Goal: Task Accomplishment & Management: Manage account settings

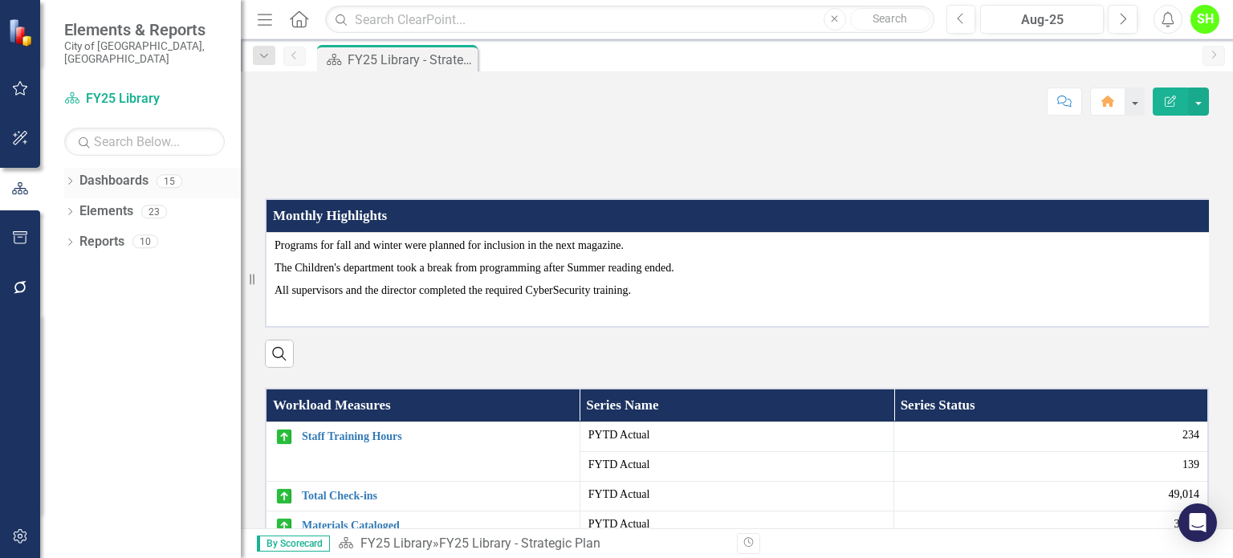
click at [125, 172] on link "Dashboards" at bounding box center [113, 181] width 69 height 18
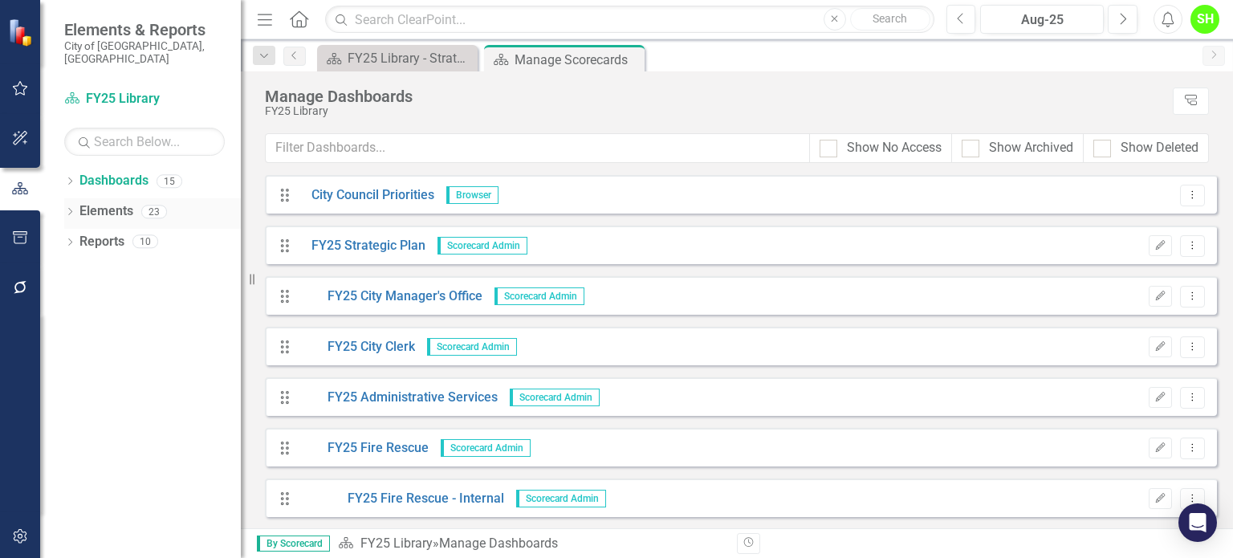
click at [107, 202] on link "Elements" at bounding box center [106, 211] width 54 height 18
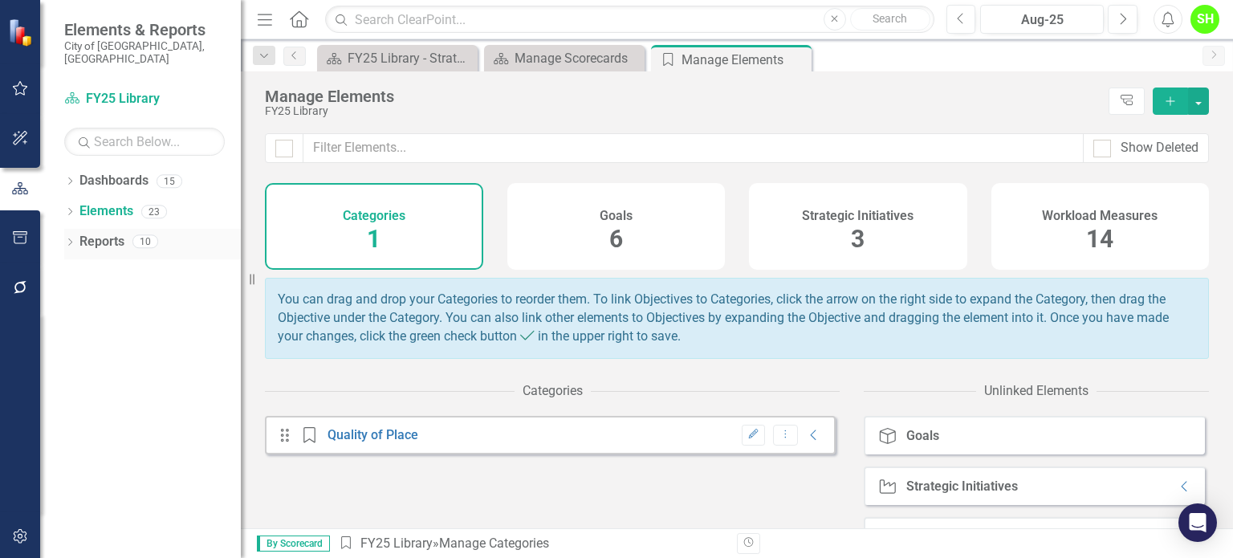
click at [93, 237] on link "Reports" at bounding box center [101, 242] width 45 height 18
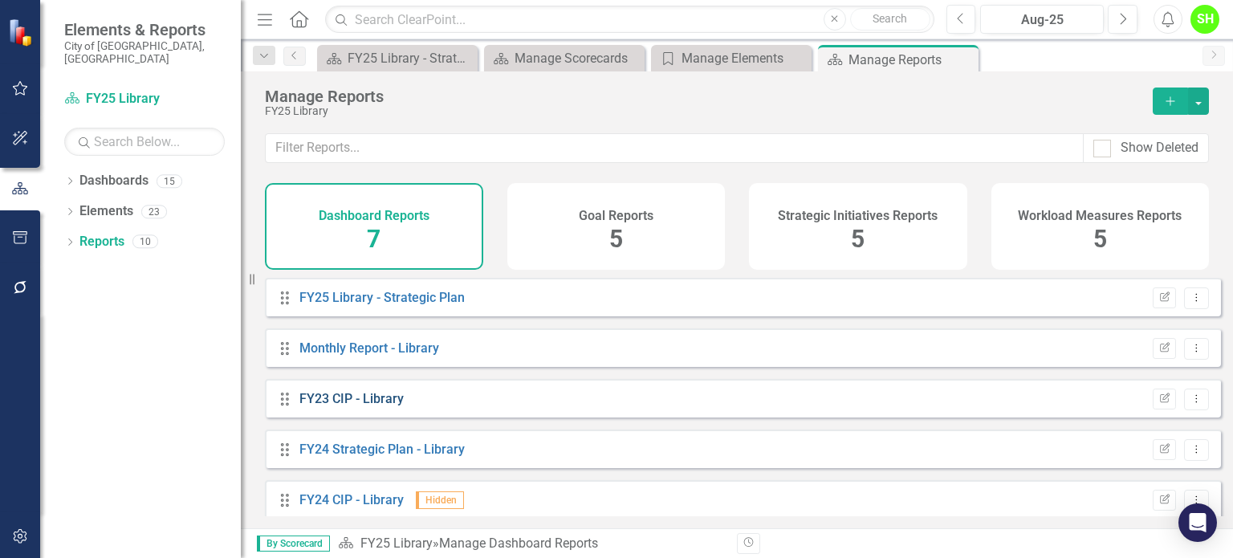
click at [368, 405] on link "FY23 CIP - Library" at bounding box center [351, 398] width 104 height 15
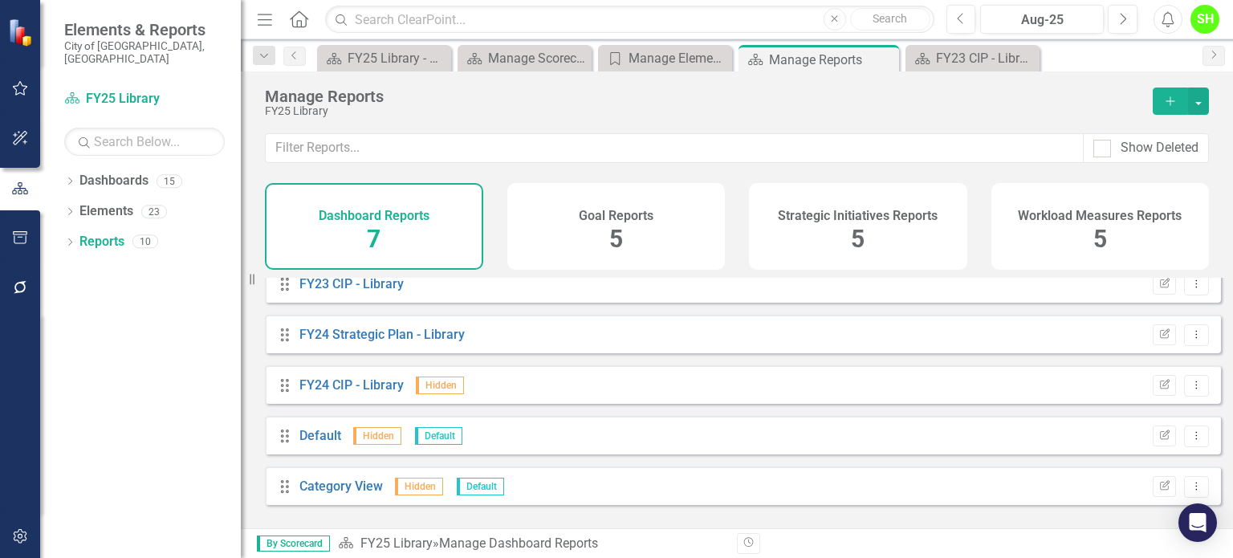
scroll to position [26, 0]
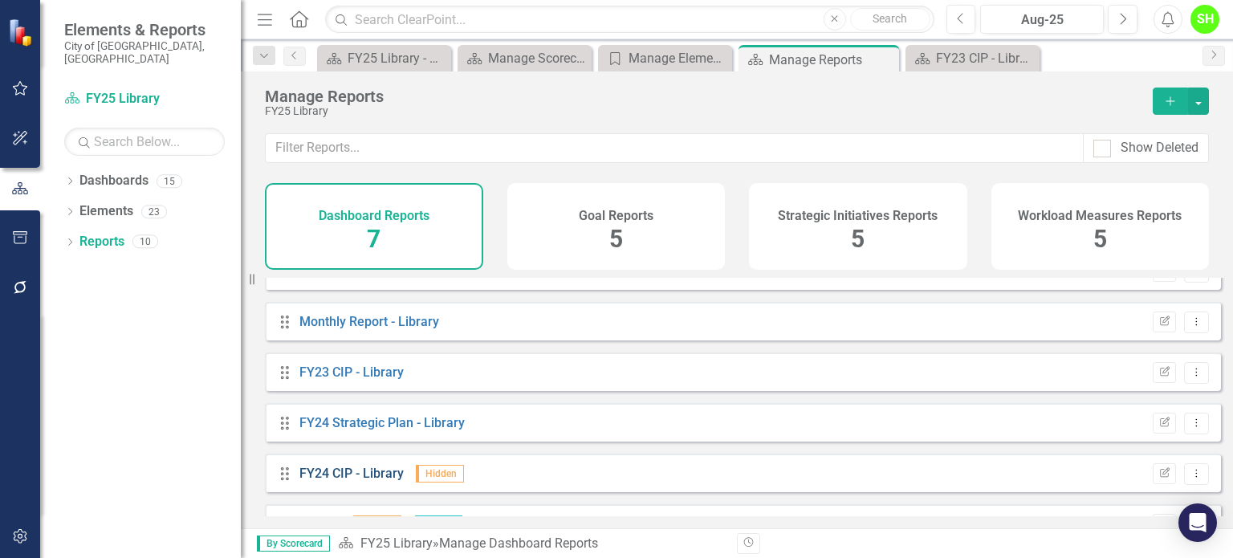
click at [344, 481] on link "FY24 CIP - Library" at bounding box center [351, 473] width 104 height 15
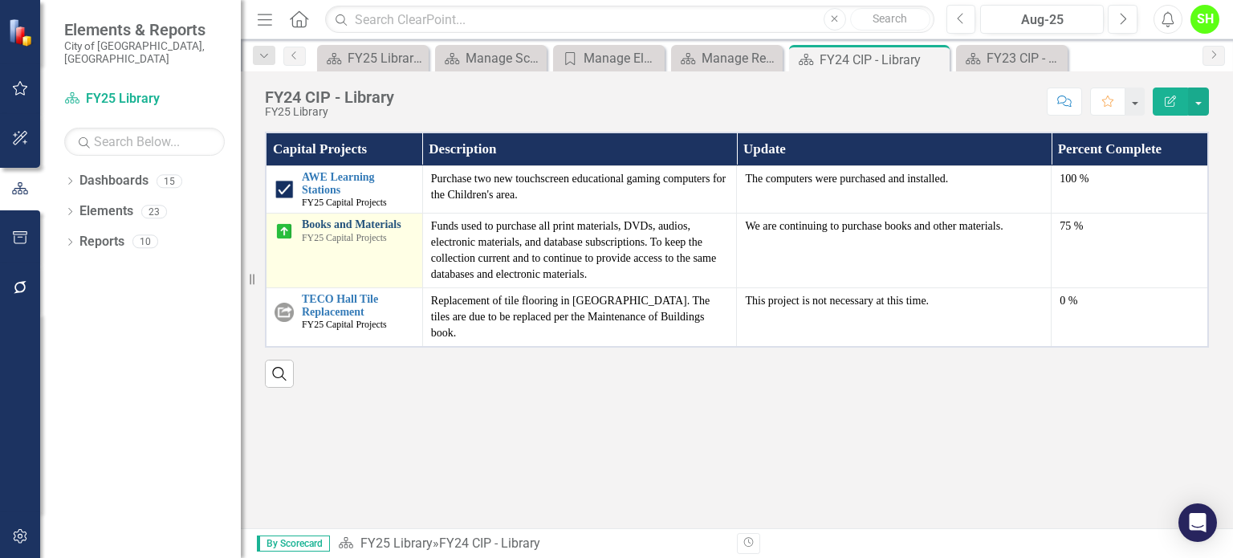
click at [369, 218] on link "Books and Materials" at bounding box center [358, 224] width 112 height 12
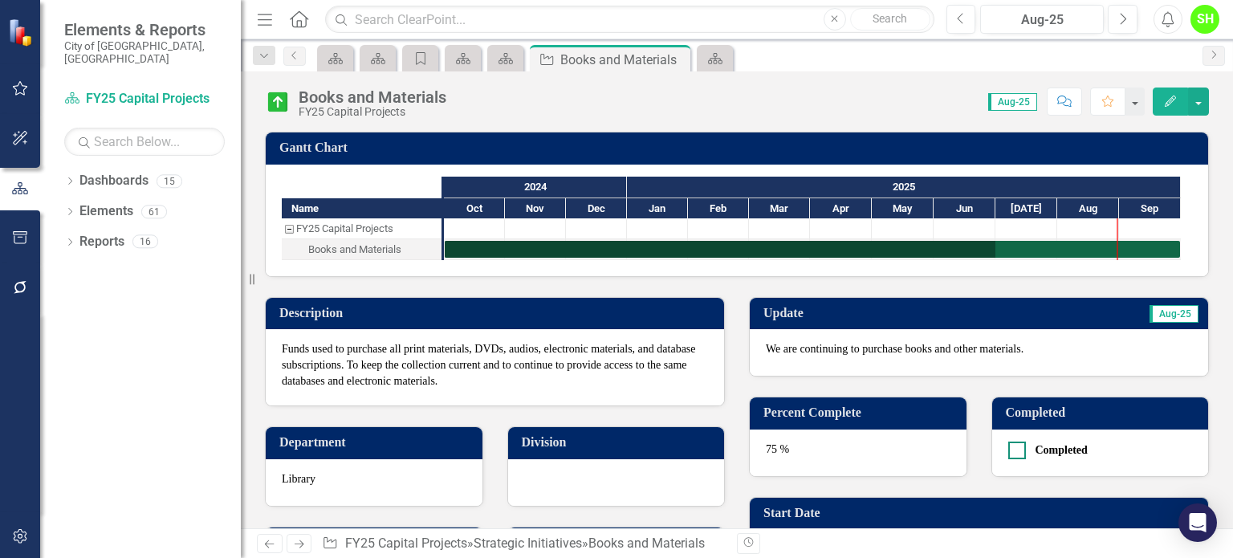
click at [1010, 453] on div at bounding box center [1017, 451] width 18 height 18
click at [1010, 452] on input "Completed" at bounding box center [1013, 447] width 10 height 10
checkbox input "true"
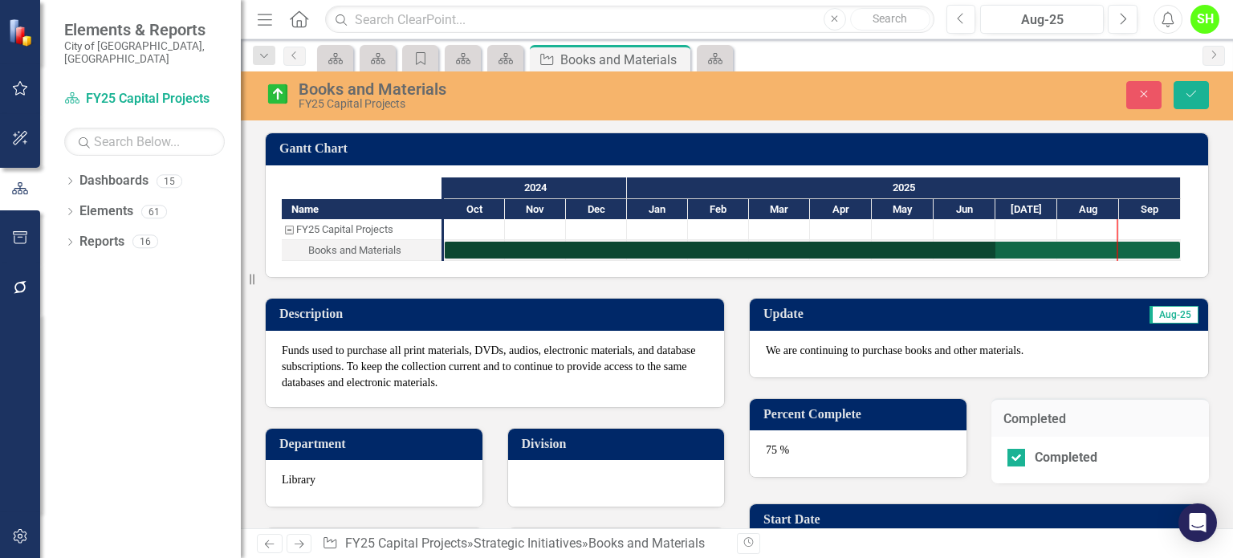
click at [771, 448] on div "75 %" at bounding box center [858, 453] width 217 height 47
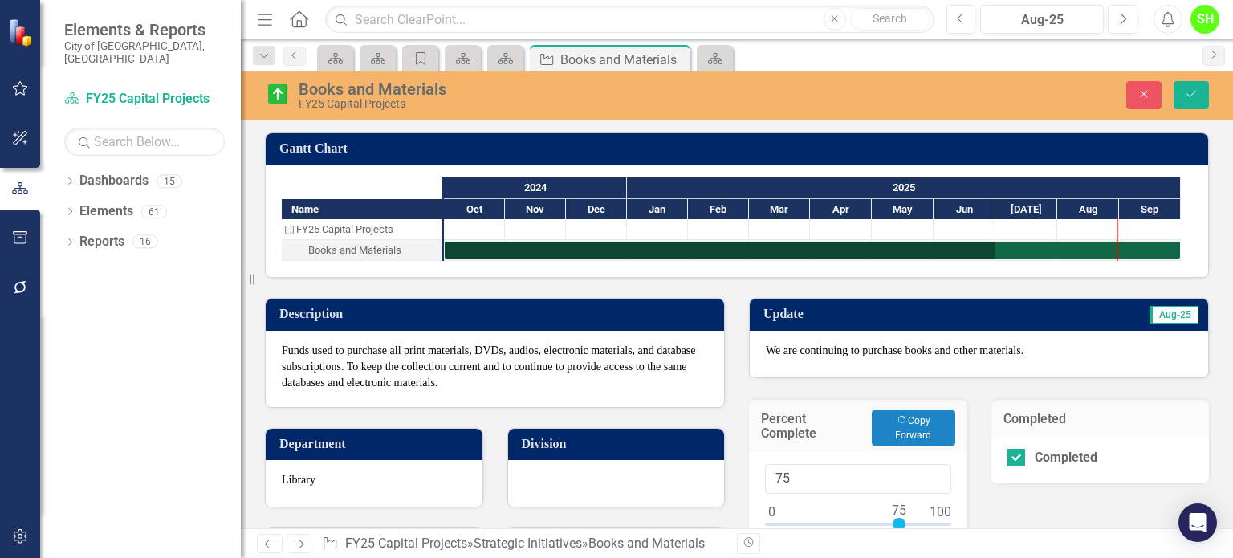
click at [771, 448] on div "Percent Complete Copy Forward Copy Forward" at bounding box center [858, 425] width 218 height 54
type input "100"
drag, startPoint x: 891, startPoint y: 519, endPoint x: 985, endPoint y: 535, distance: 95.3
click at [985, 535] on div "Menu Home Search Close Search Previous Aug-25 Next Alerts SH User Edit Profile …" at bounding box center [737, 279] width 992 height 558
click at [1032, 350] on p "We are continuing to purchase books and other materials." at bounding box center [979, 351] width 426 height 16
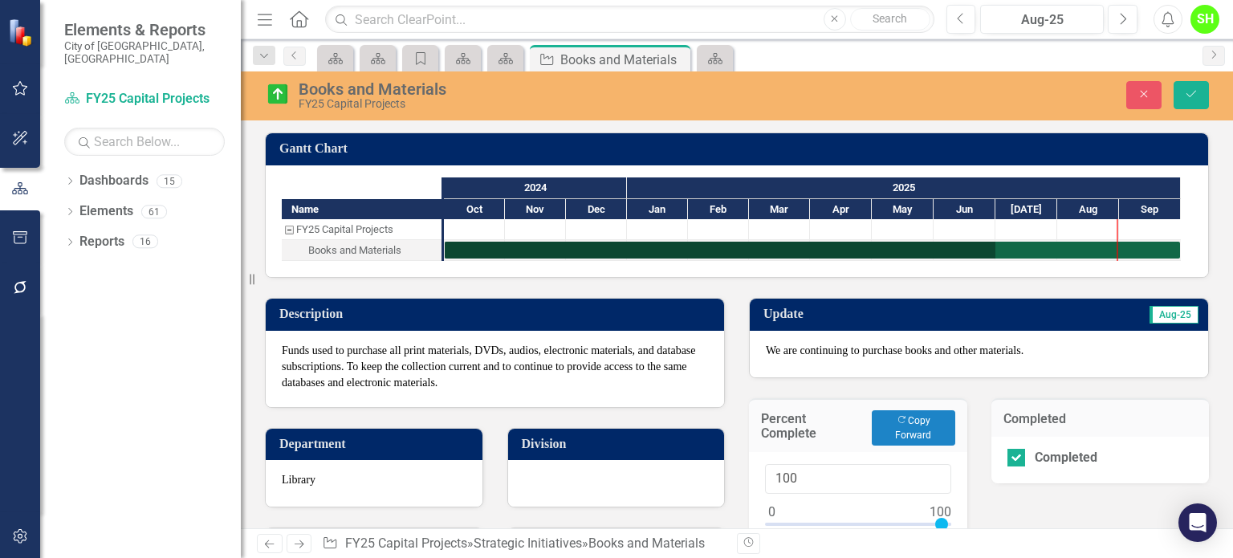
click at [1038, 343] on p "We are continuing to purchase books and other materials." at bounding box center [979, 351] width 426 height 16
click at [1036, 343] on p "We are continuing to purchase books and other materials." at bounding box center [979, 351] width 426 height 16
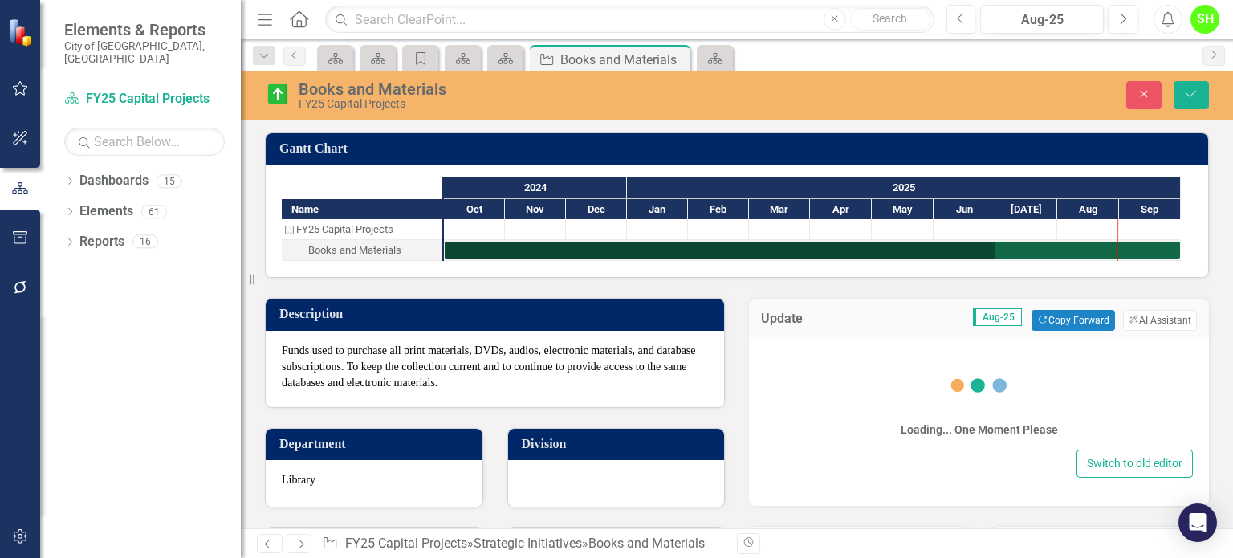
click at [1036, 343] on div "Loading... One Moment Please Switch to old editor" at bounding box center [979, 421] width 460 height 169
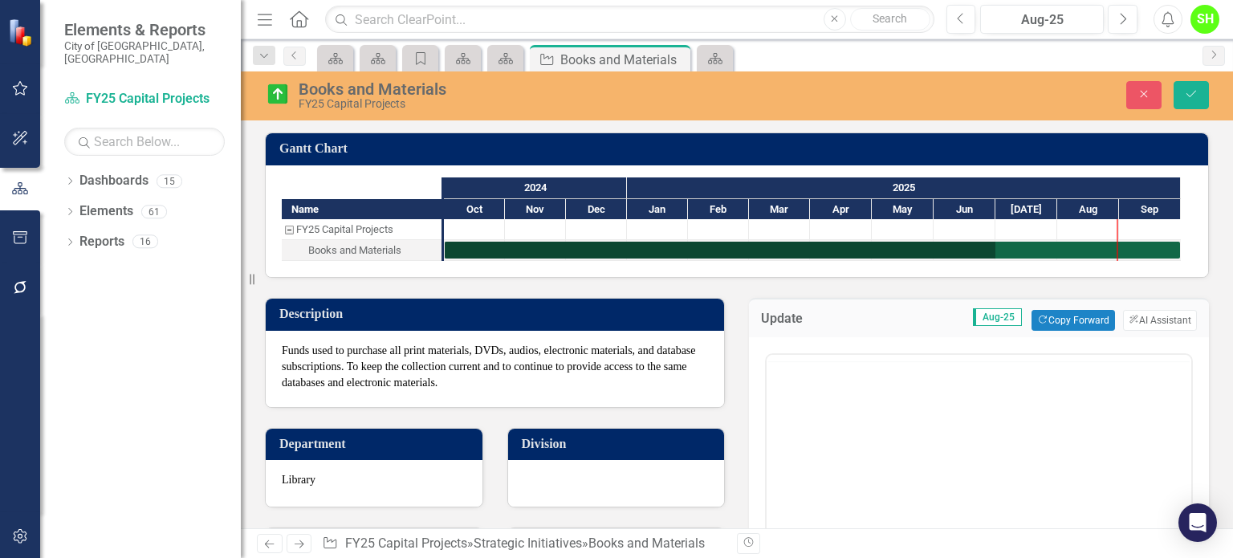
click at [1026, 355] on div at bounding box center [979, 358] width 425 height 6
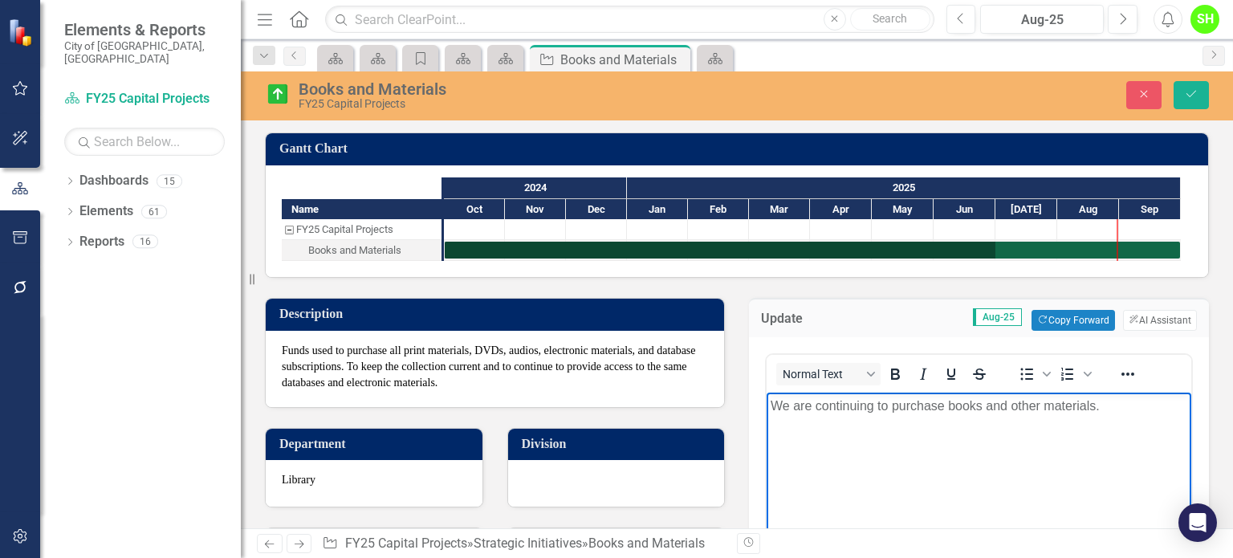
drag, startPoint x: 1110, startPoint y: 407, endPoint x: 795, endPoint y: 417, distance: 314.9
click at [795, 417] on body "We are continuing to purchase books and other materials." at bounding box center [979, 513] width 425 height 241
click at [884, 406] on p "We have completed all purchases for the year." at bounding box center [979, 406] width 417 height 19
click at [1077, 403] on p "We have completed or scheduled all purchases for the year." at bounding box center [979, 406] width 417 height 19
click at [963, 405] on p "We have completed or scheduled all purchases for the remainder of the year." at bounding box center [979, 416] width 417 height 39
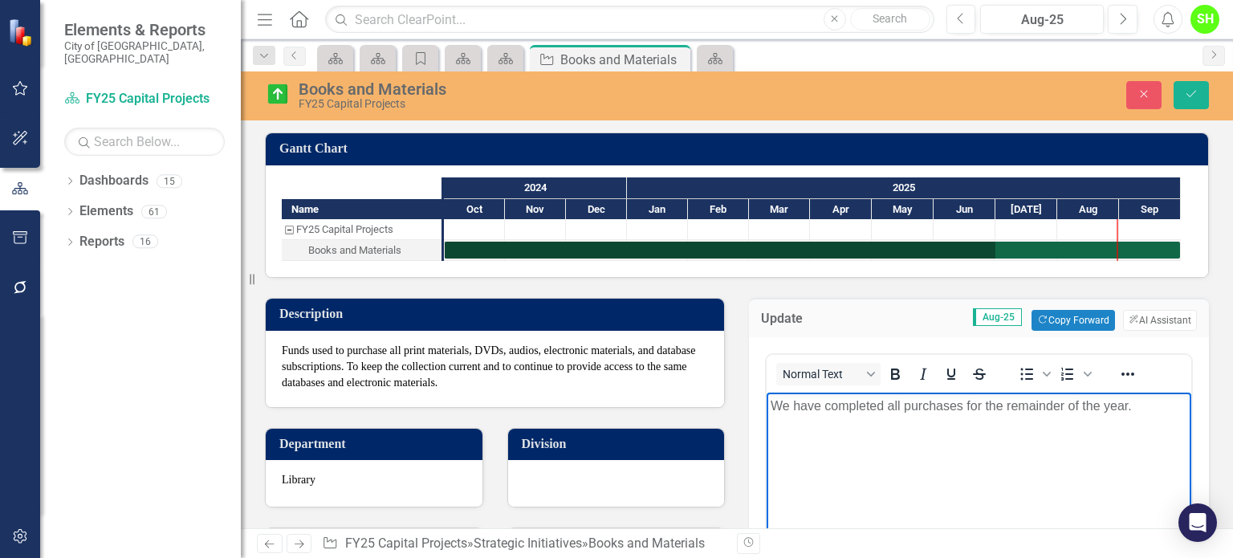
click at [825, 404] on p "We have completed all purchases for the remainder of the year." at bounding box center [979, 406] width 417 height 19
click at [1207, 89] on button "Save" at bounding box center [1191, 95] width 35 height 28
